Goal: Communication & Community: Answer question/provide support

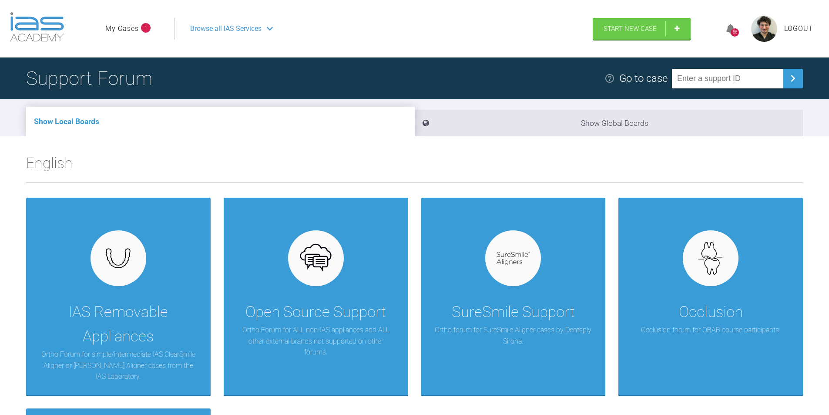
click at [133, 27] on link "My Cases" at bounding box center [122, 28] width 34 height 11
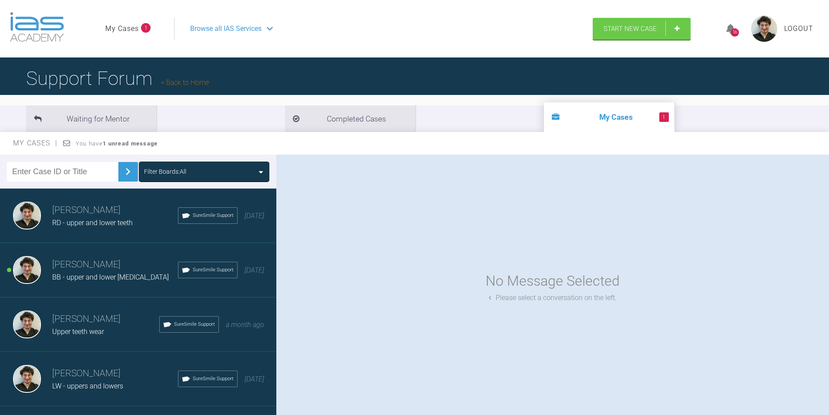
scroll to position [44, 0]
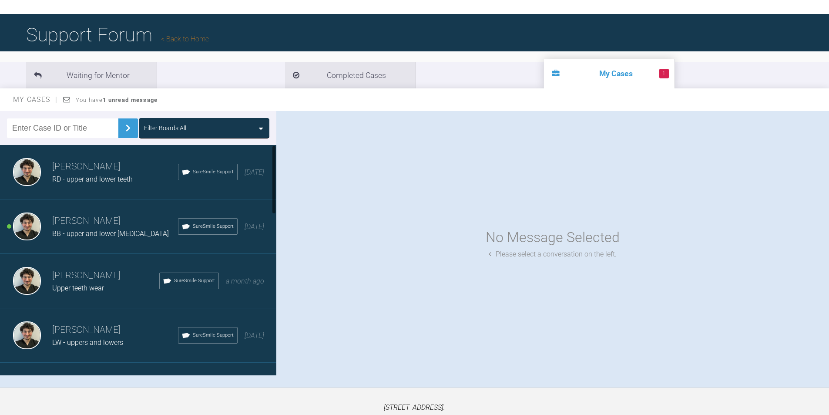
click at [90, 228] on div "BB - upper and lower [MEDICAL_DATA]" at bounding box center [115, 233] width 126 height 11
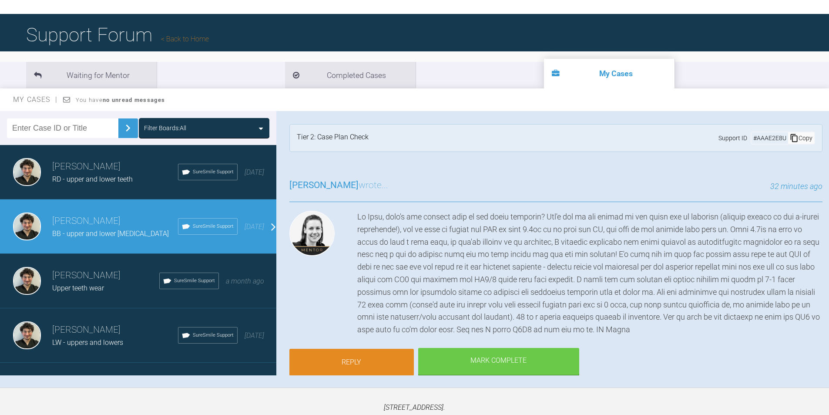
click at [374, 360] on link "Reply" at bounding box center [351, 362] width 125 height 27
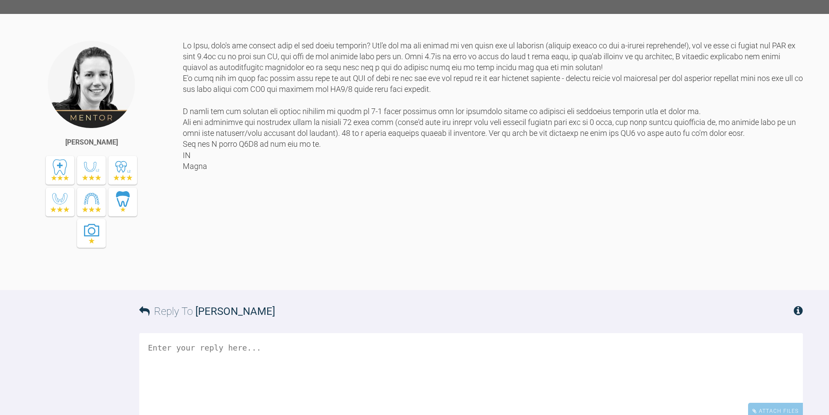
scroll to position [1403, 0]
